Goal: Communication & Community: Answer question/provide support

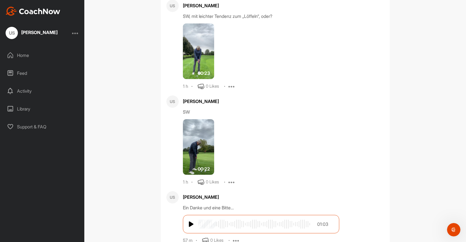
scroll to position [879, 0]
click at [204, 149] on img at bounding box center [198, 147] width 31 height 56
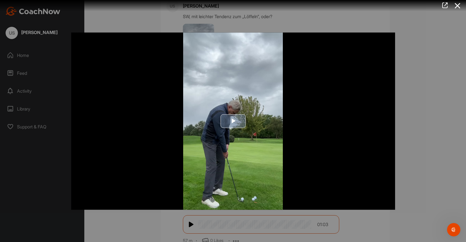
click at [233, 121] on span "Video Player" at bounding box center [233, 121] width 0 height 0
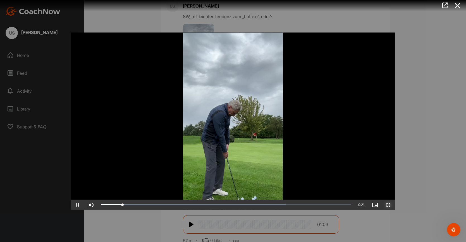
click at [389, 205] on span "Video Player" at bounding box center [387, 205] width 13 height 0
click at [456, 4] on icon at bounding box center [457, 6] width 13 height 10
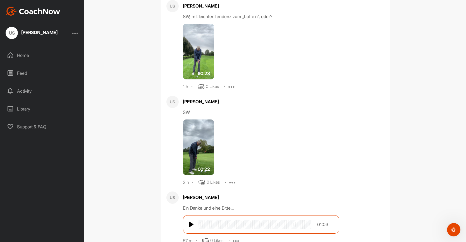
click at [200, 52] on img at bounding box center [198, 52] width 31 height 56
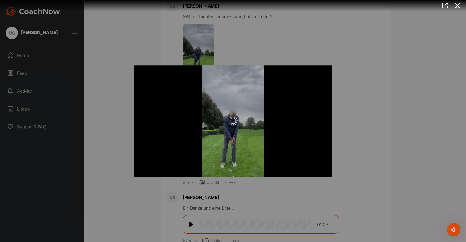
click at [200, 52] on div at bounding box center [233, 121] width 466 height 242
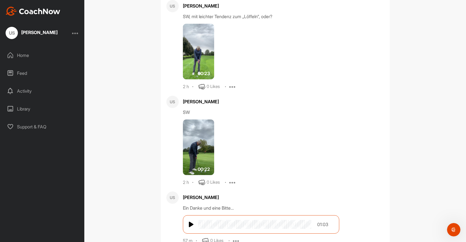
click at [200, 52] on img at bounding box center [198, 52] width 31 height 56
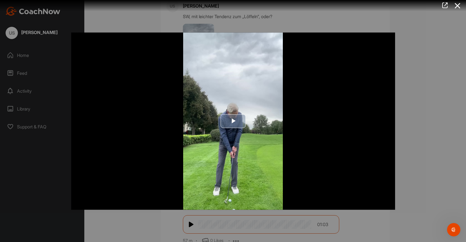
click at [233, 121] on span "Video Player" at bounding box center [233, 121] width 0 height 0
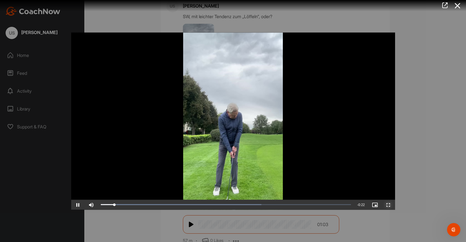
click at [388, 205] on span "Video Player" at bounding box center [387, 205] width 13 height 0
click at [456, 6] on icon at bounding box center [457, 6] width 13 height 10
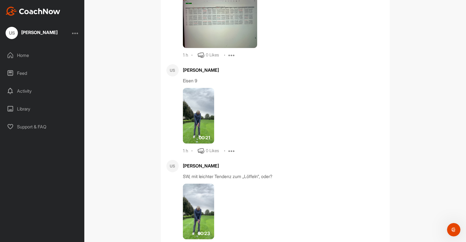
scroll to position [716, 0]
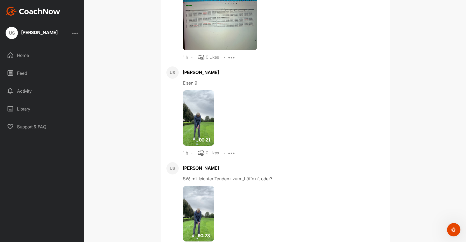
click at [195, 119] on img at bounding box center [198, 118] width 31 height 56
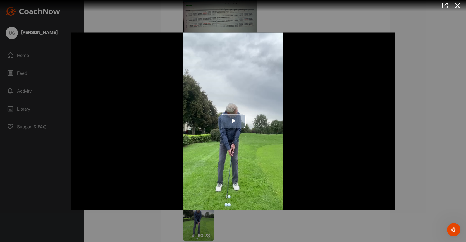
click at [233, 121] on span "Video Player" at bounding box center [233, 121] width 0 height 0
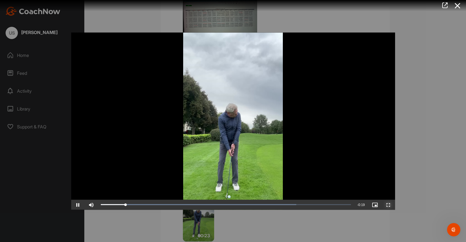
click at [387, 205] on span "Video Player" at bounding box center [387, 205] width 13 height 0
click at [21, 56] on div at bounding box center [233, 121] width 466 height 242
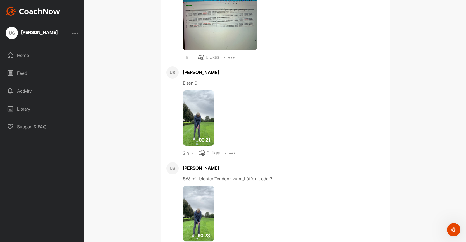
click at [25, 55] on div "Home" at bounding box center [42, 55] width 79 height 14
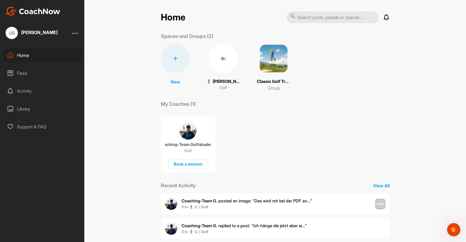
click at [224, 79] on p "🏌‍♂ [PERSON_NAME] (35.7)" at bounding box center [222, 81] width 33 height 6
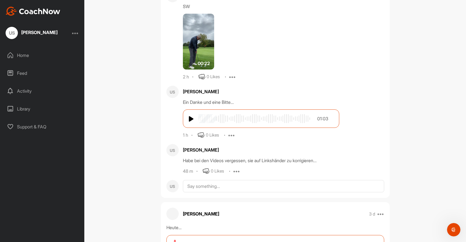
scroll to position [494, 0]
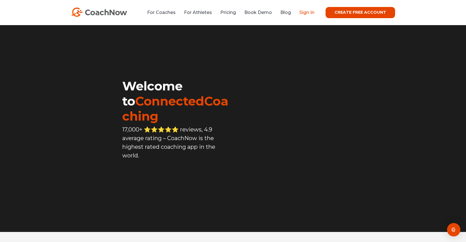
click at [309, 13] on link "Sign In" at bounding box center [306, 12] width 15 height 5
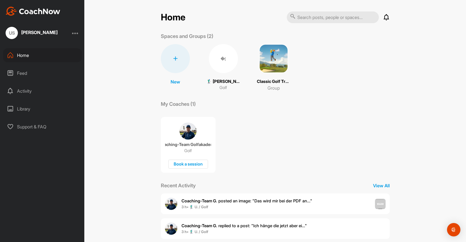
click at [222, 81] on p "🏌‍♂ Udo Scheid (35.7)" at bounding box center [222, 81] width 33 height 6
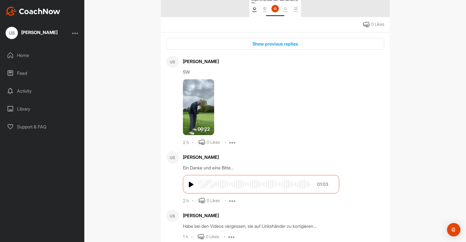
scroll to position [428, 0]
click at [196, 99] on img at bounding box center [198, 108] width 31 height 56
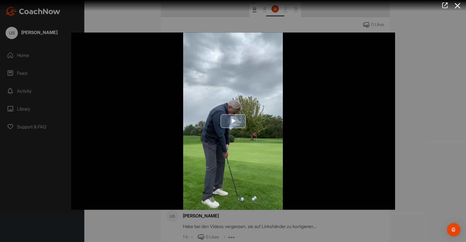
click at [233, 121] on span "Video Player" at bounding box center [233, 121] width 0 height 0
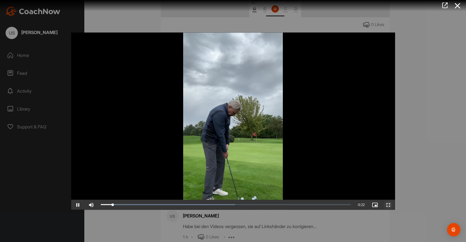
click at [389, 205] on span "Video Player" at bounding box center [387, 205] width 13 height 0
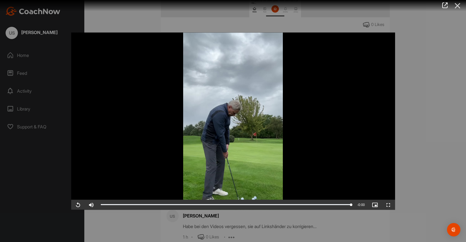
click at [457, 6] on icon at bounding box center [457, 6] width 13 height 10
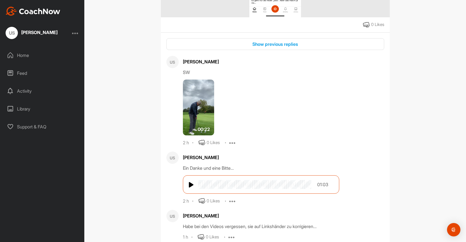
click at [457, 6] on div "�( 🏌‍♂ Udo Scheid (35.7) Bookings Golf Space Settings Your Notifications Leave …" at bounding box center [274, 121] width 381 height 242
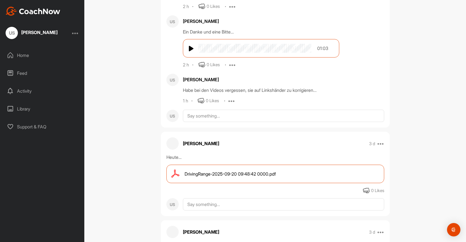
scroll to position [563, 0]
click at [226, 171] on span "DrivingRange-2025-09-20 09:48:42 0000.pdf" at bounding box center [229, 174] width 91 height 7
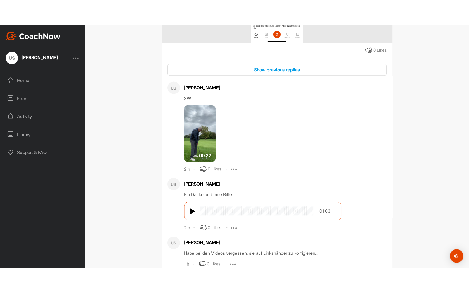
scroll to position [427, 0]
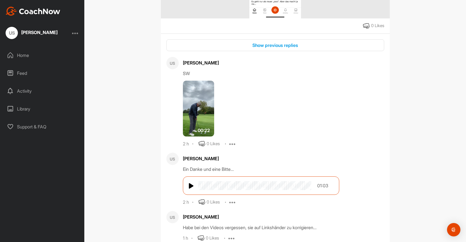
click at [198, 95] on img at bounding box center [198, 109] width 31 height 56
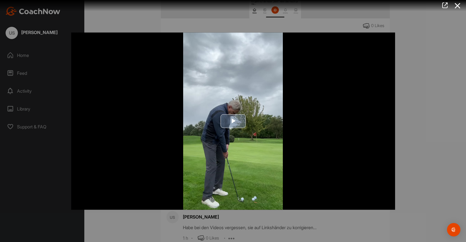
click at [233, 121] on span "Video Player" at bounding box center [233, 121] width 0 height 0
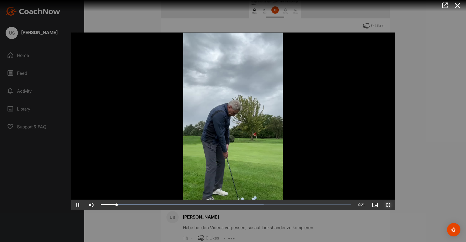
click at [387, 205] on span "Video Player" at bounding box center [387, 205] width 13 height 0
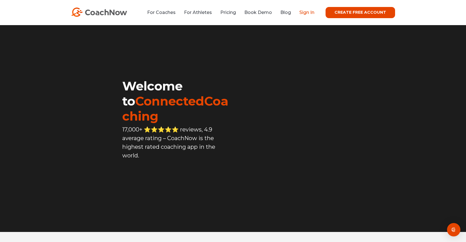
click at [307, 15] on link "Sign In" at bounding box center [306, 12] width 15 height 5
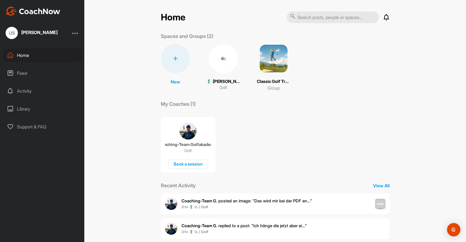
click at [219, 74] on div "�( 🏌‍♂ [PERSON_NAME] (35.7) Golf" at bounding box center [222, 67] width 33 height 47
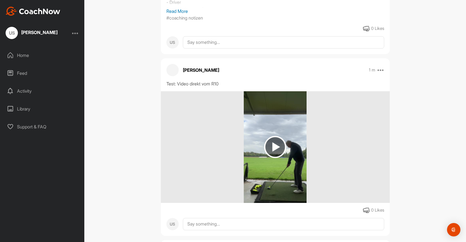
scroll to position [209, 0]
paste textarea "[URL][DOMAIN_NAME]"
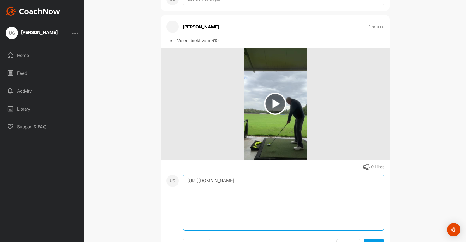
scroll to position [251, 0]
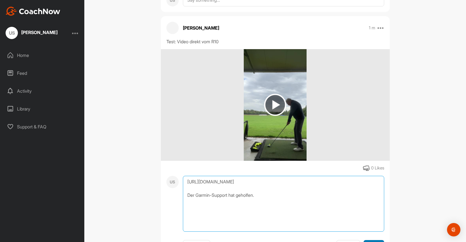
type textarea "https://support.garmin.com/de-DE/?faq=7W5aZoOzRh7Am3Yosjaoz8&productID=695391&s…"
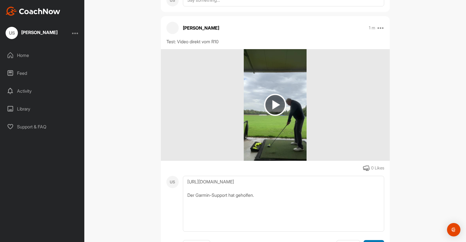
click at [372, 242] on span "Reply" at bounding box center [374, 246] width 12 height 6
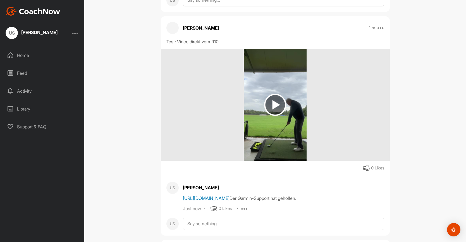
click at [213, 195] on link "[URL][DOMAIN_NAME]" at bounding box center [206, 198] width 47 height 6
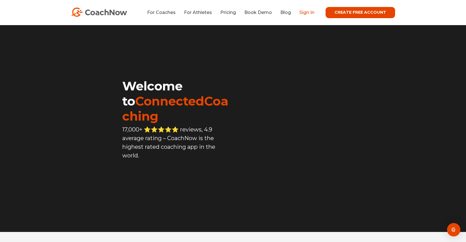
click at [307, 11] on link "Sign In" at bounding box center [306, 12] width 15 height 5
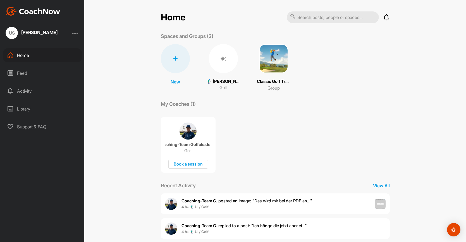
click at [223, 80] on p "🏌‍♂ [PERSON_NAME] (35.7)" at bounding box center [222, 81] width 33 height 6
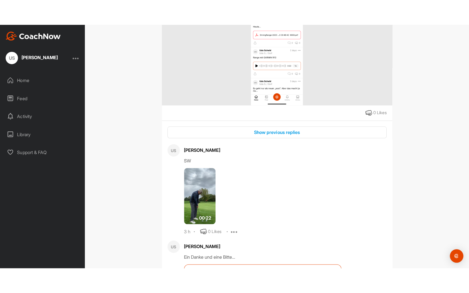
scroll to position [589, 0]
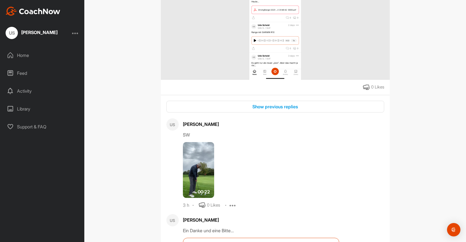
click at [195, 180] on img at bounding box center [198, 170] width 31 height 56
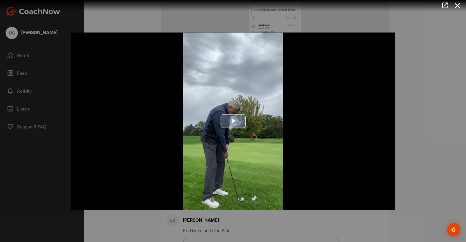
click at [233, 121] on span "Video Player" at bounding box center [233, 121] width 0 height 0
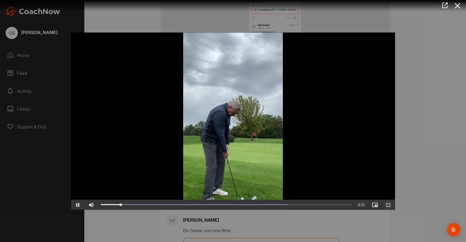
click at [389, 205] on span "Video Player" at bounding box center [387, 205] width 13 height 0
